Goal: Navigation & Orientation: Find specific page/section

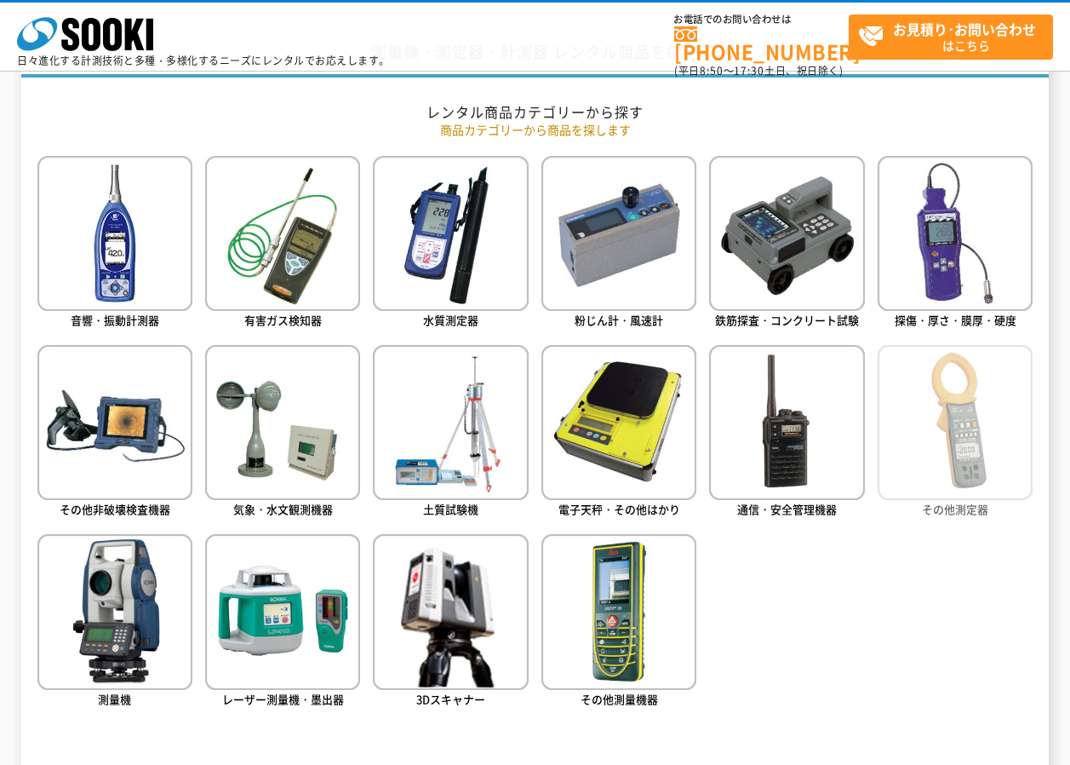
scroll to position [766, 0]
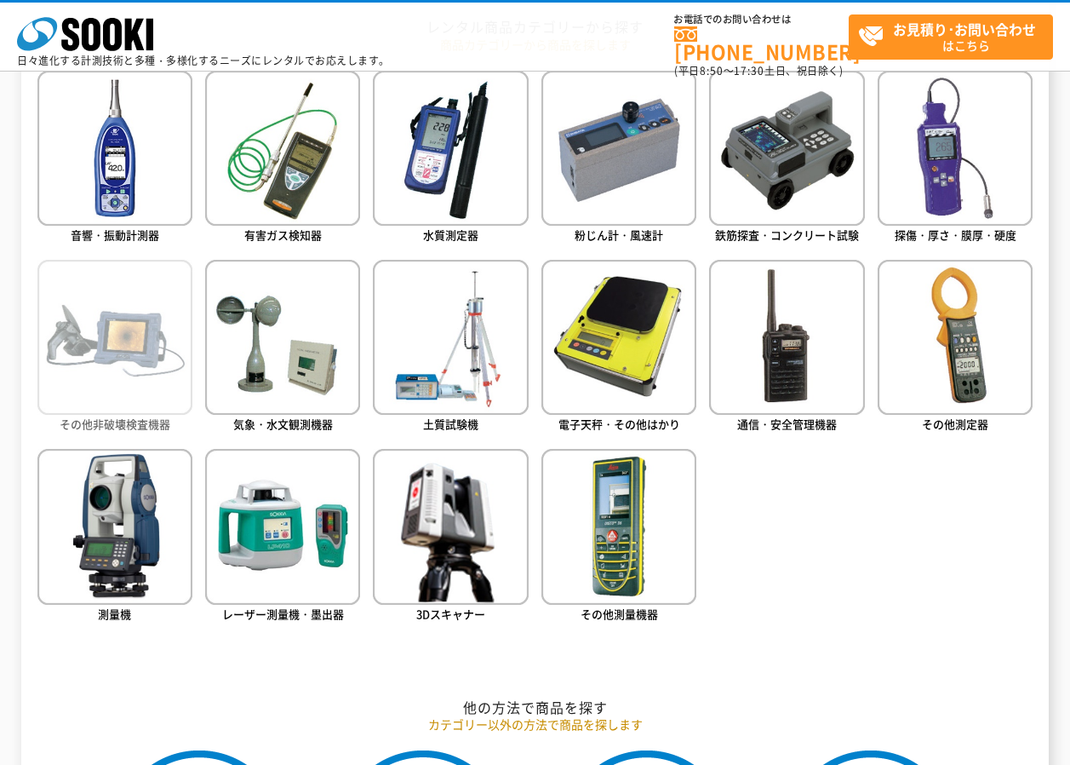
click at [159, 370] on img at bounding box center [114, 337] width 155 height 155
click at [103, 341] on img at bounding box center [114, 337] width 155 height 155
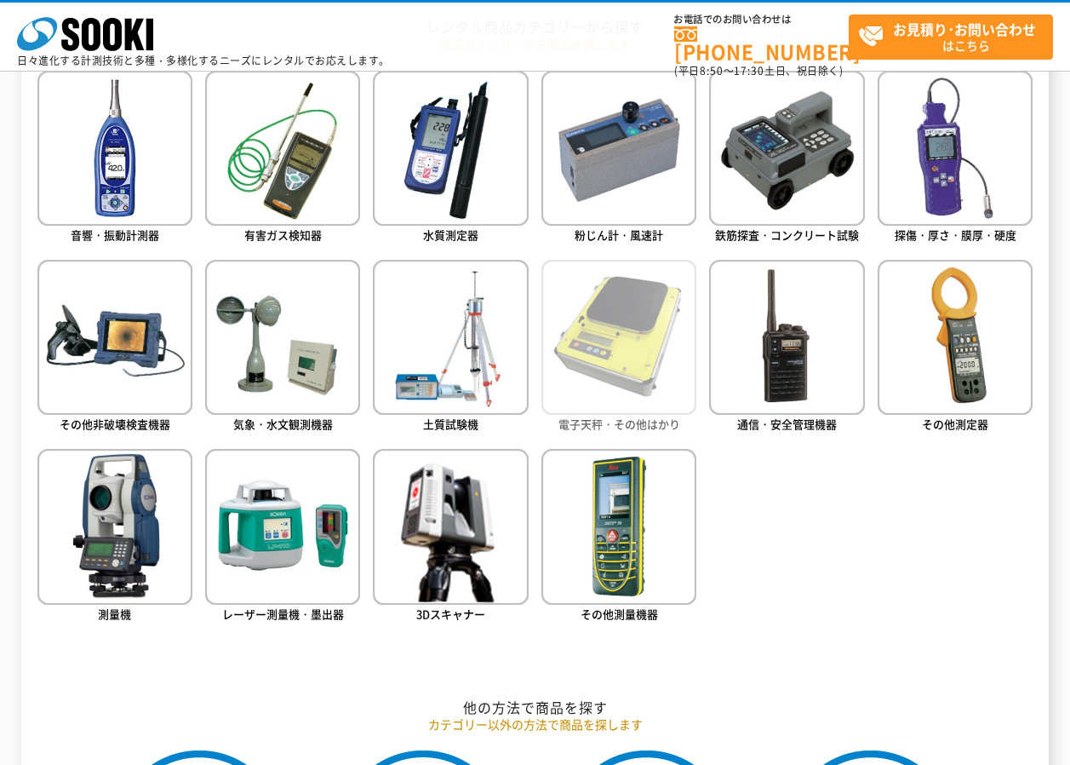
click at [651, 374] on img at bounding box center [619, 337] width 155 height 155
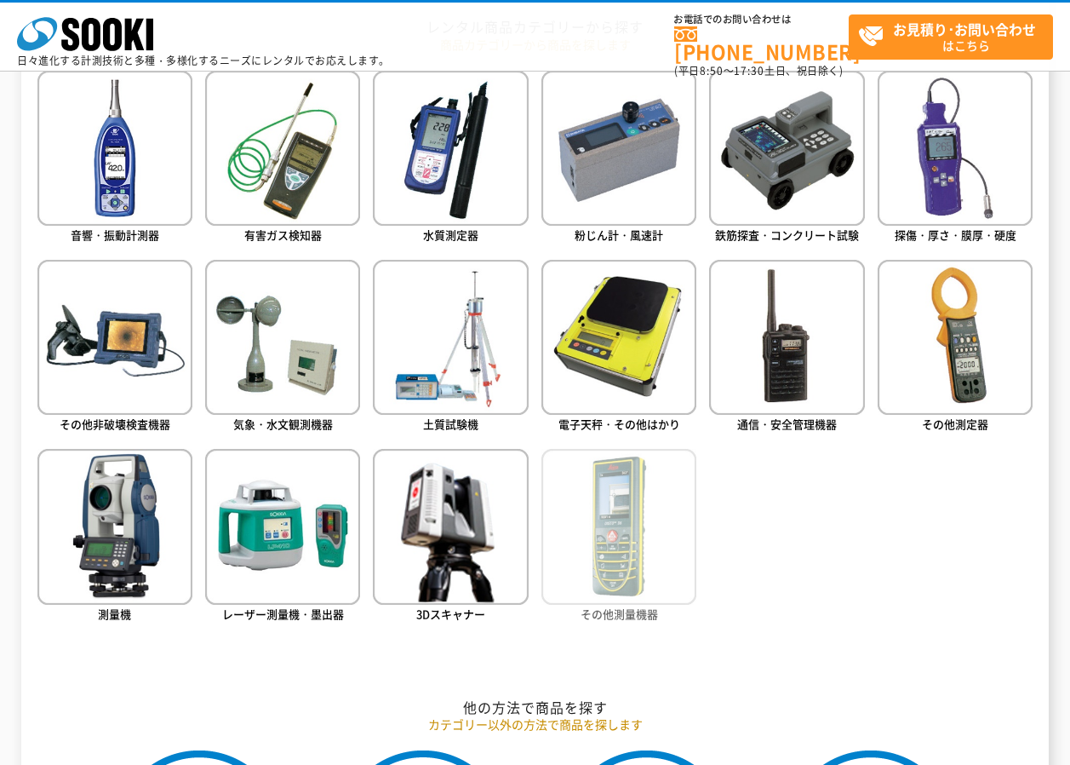
click at [642, 532] on img at bounding box center [619, 526] width 155 height 155
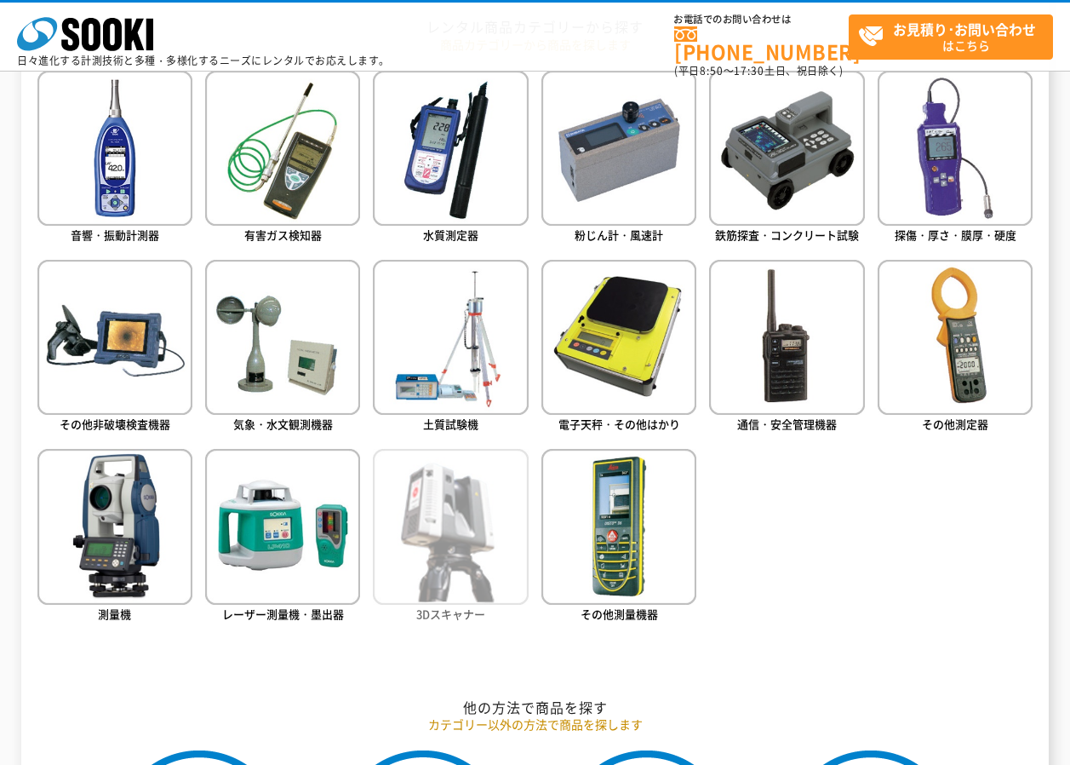
click at [484, 522] on img at bounding box center [450, 526] width 155 height 155
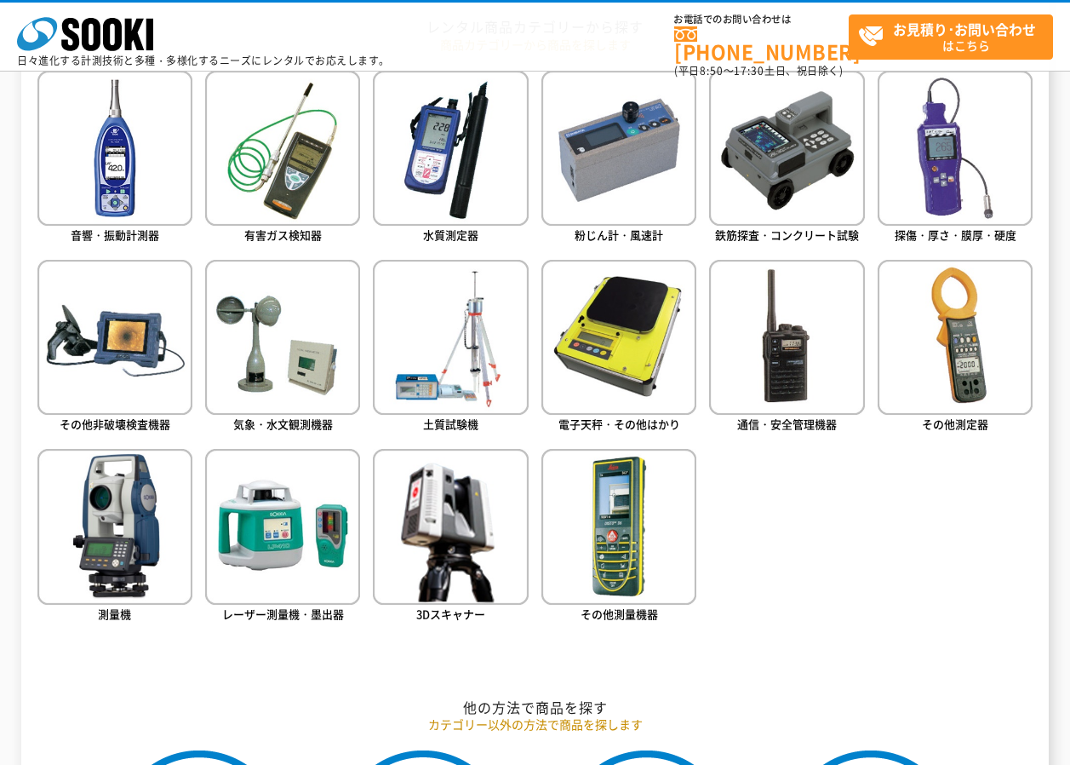
click at [107, 444] on ul "音響・振動計測器 有害ガス検知器 水質測定器 粉じん計・風速計 鉄筋探査・コンクリート試験 探傷・厚さ・膜厚・硬度" at bounding box center [535, 372] width 996 height 602
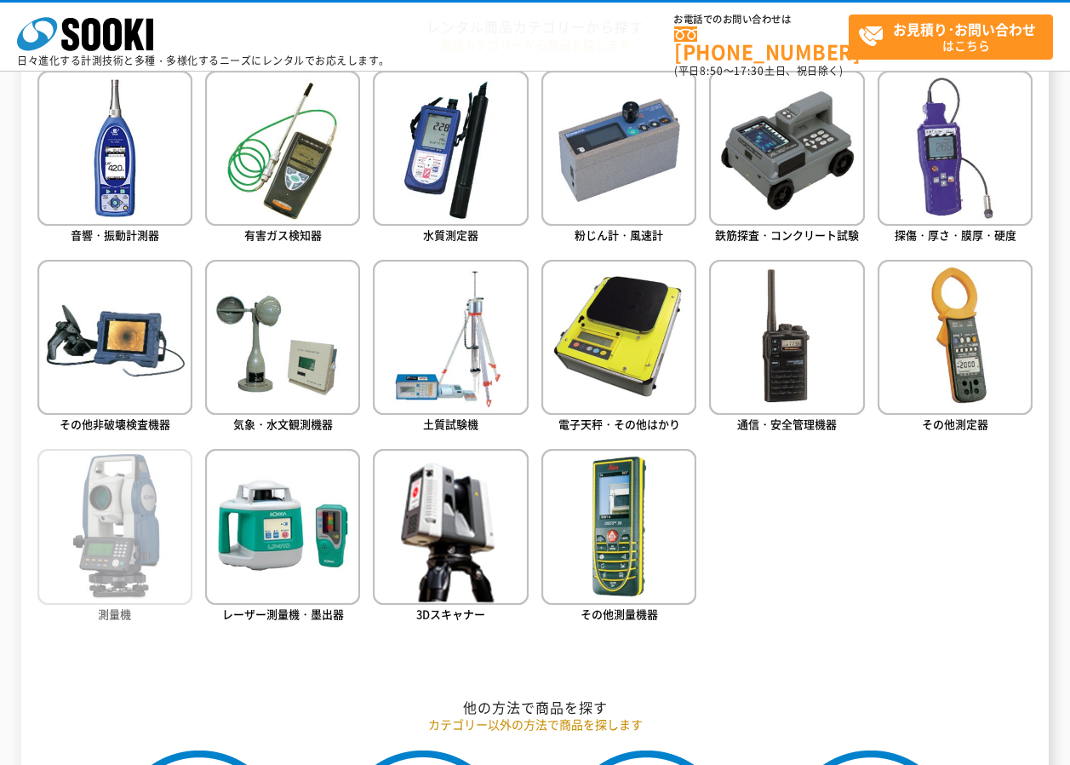
click at [123, 478] on img at bounding box center [114, 526] width 155 height 155
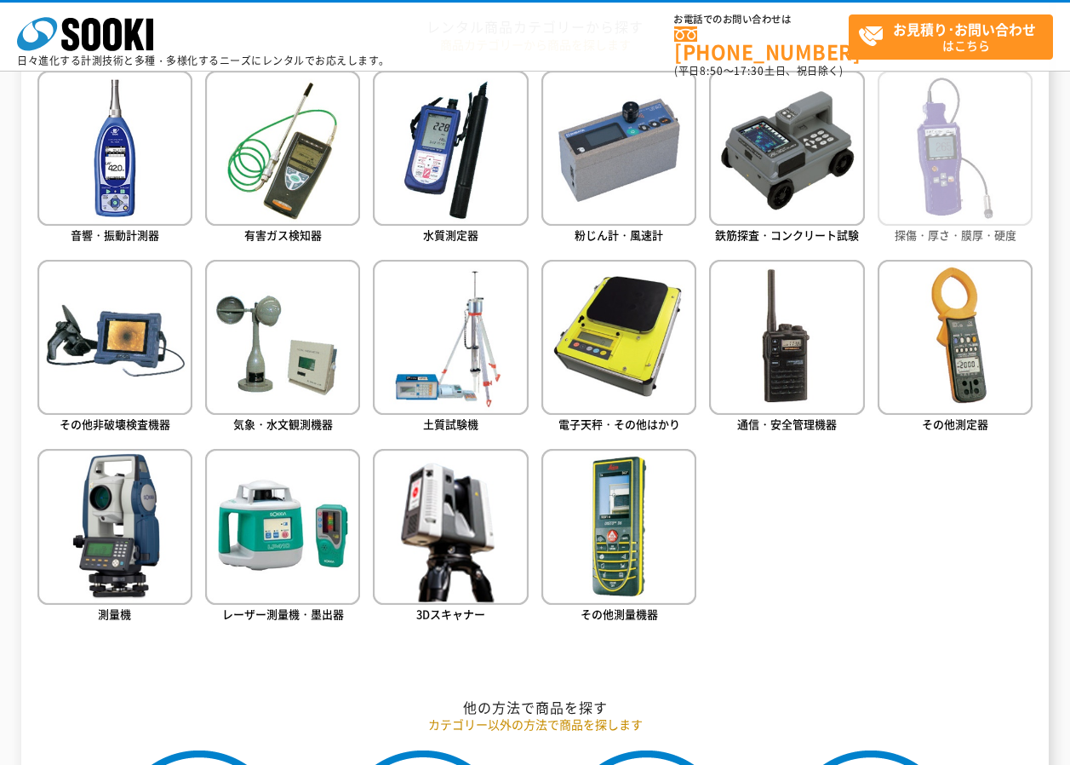
click at [950, 200] on img at bounding box center [955, 148] width 155 height 155
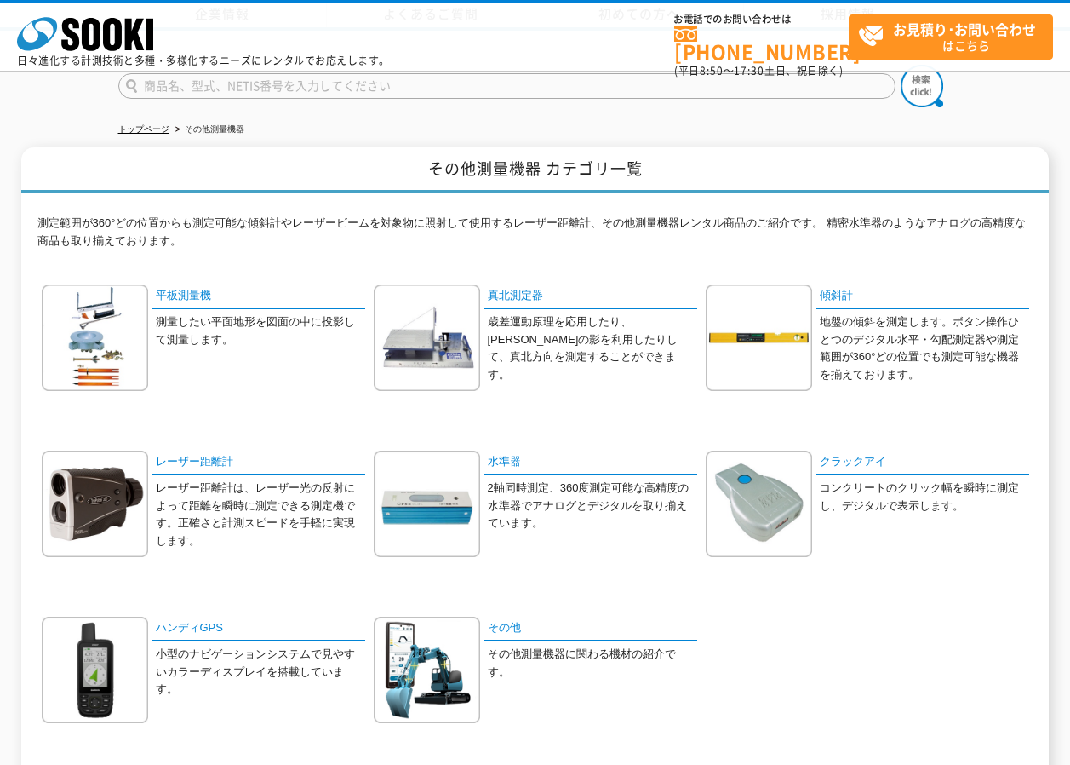
scroll to position [170, 0]
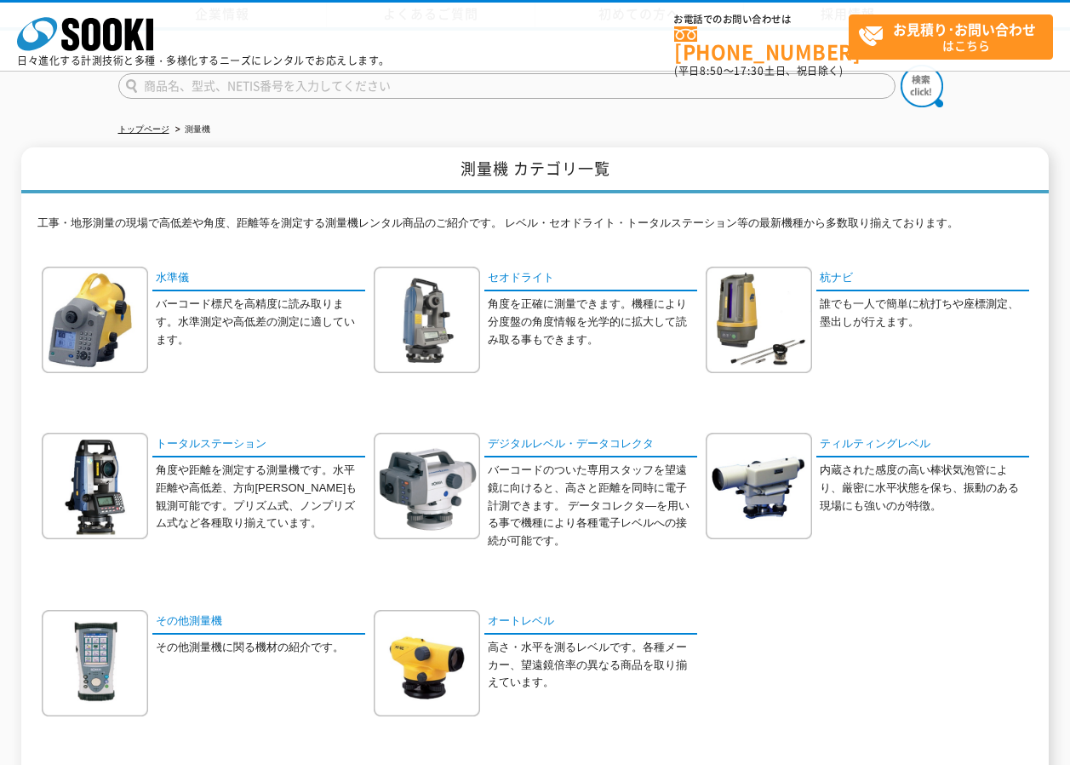
scroll to position [170, 0]
